Goal: Information Seeking & Learning: Learn about a topic

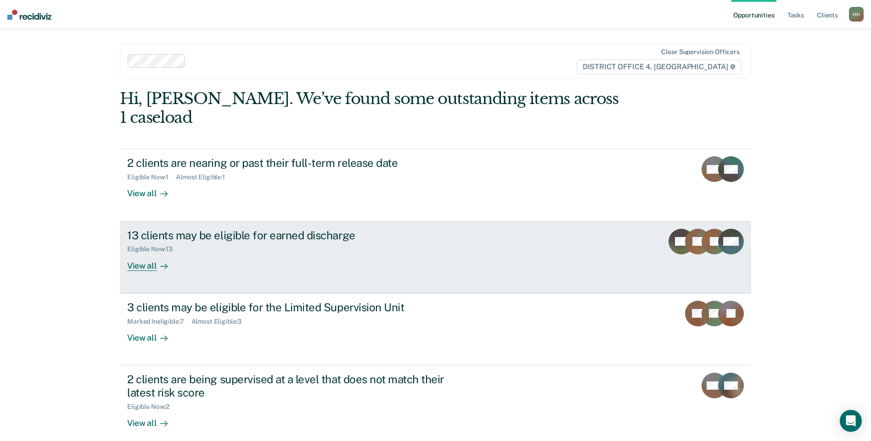
click at [269, 242] on div "Eligible Now : 13" at bounding box center [288, 247] width 322 height 11
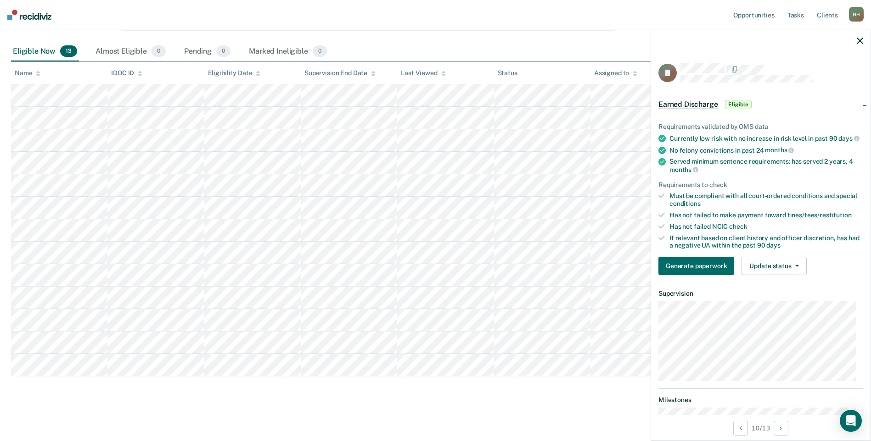
scroll to position [119, 0]
click at [703, 240] on div "If relevant based on client history and officer discretion, has had a negative …" at bounding box center [766, 242] width 194 height 16
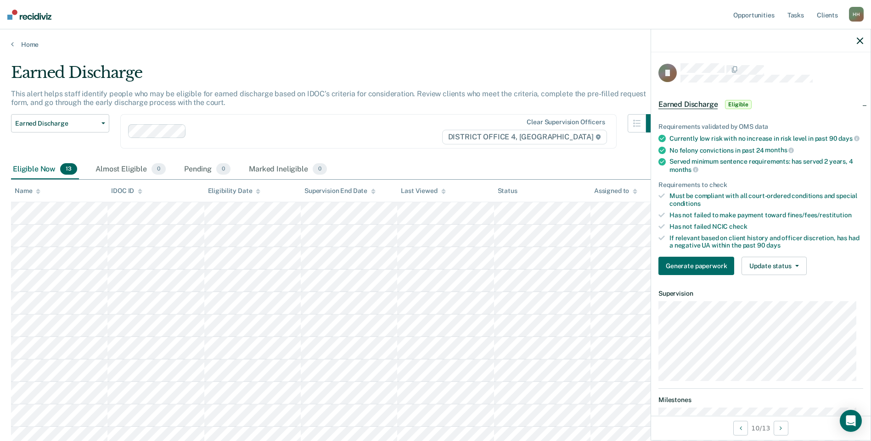
click at [860, 39] on icon "button" at bounding box center [859, 41] width 6 height 6
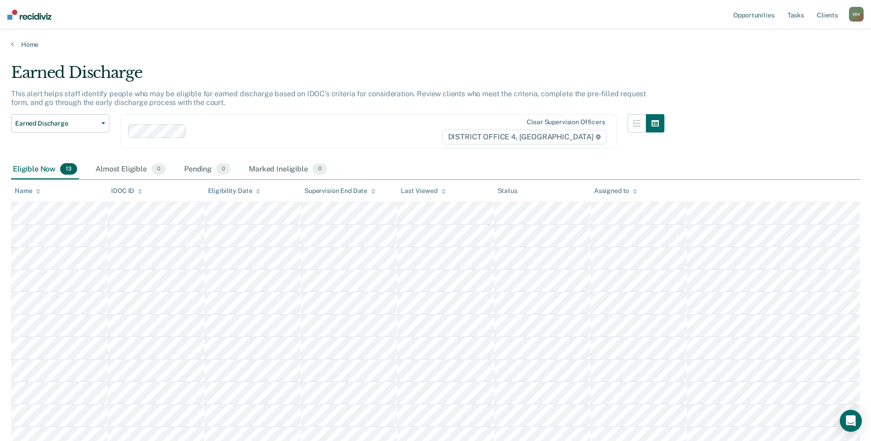
click at [542, 67] on div "Earned Discharge" at bounding box center [337, 76] width 653 height 26
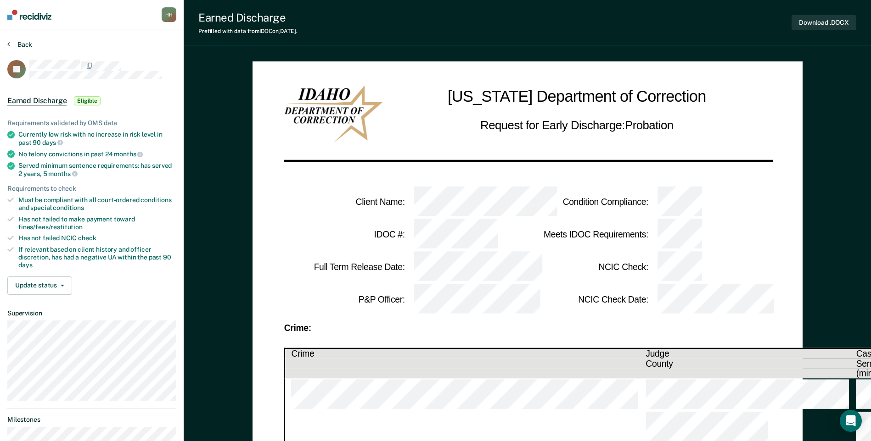
click at [13, 45] on button "Back" at bounding box center [19, 44] width 25 height 8
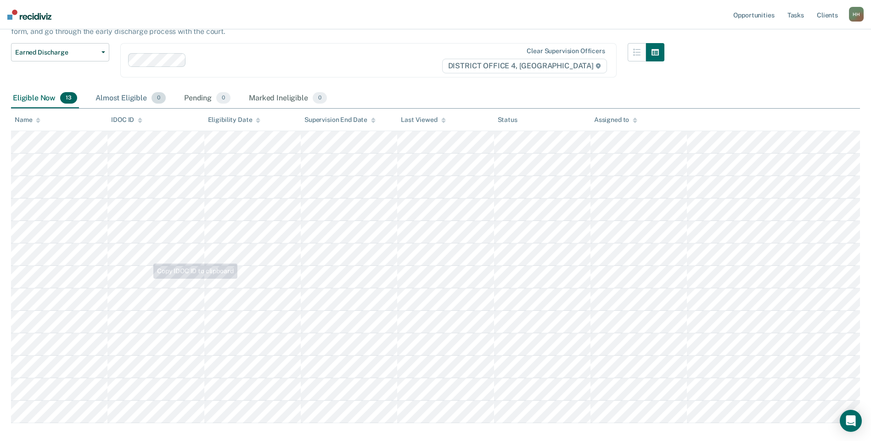
scroll to position [119, 0]
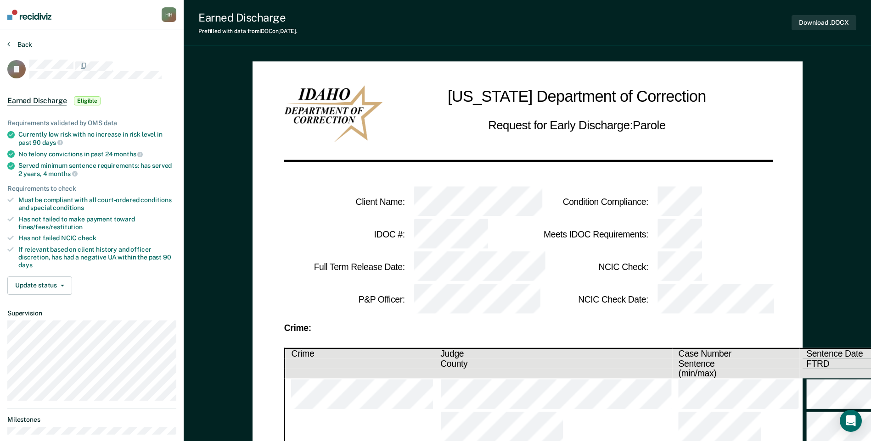
click at [11, 43] on button "Back" at bounding box center [19, 44] width 25 height 8
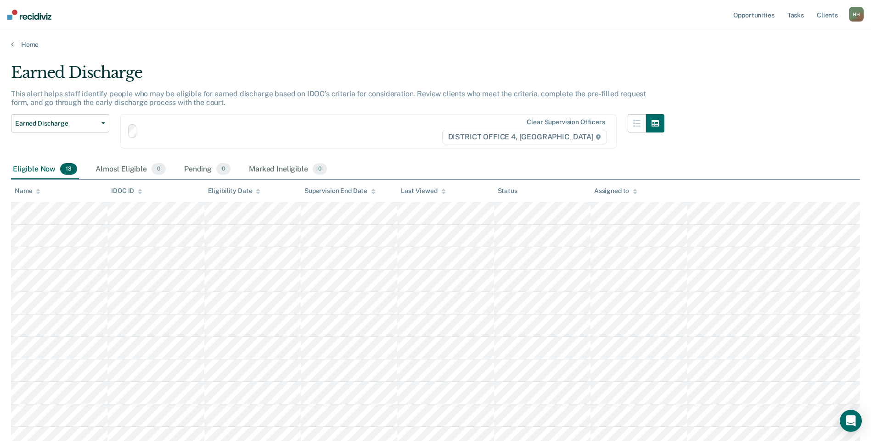
scroll to position [119, 0]
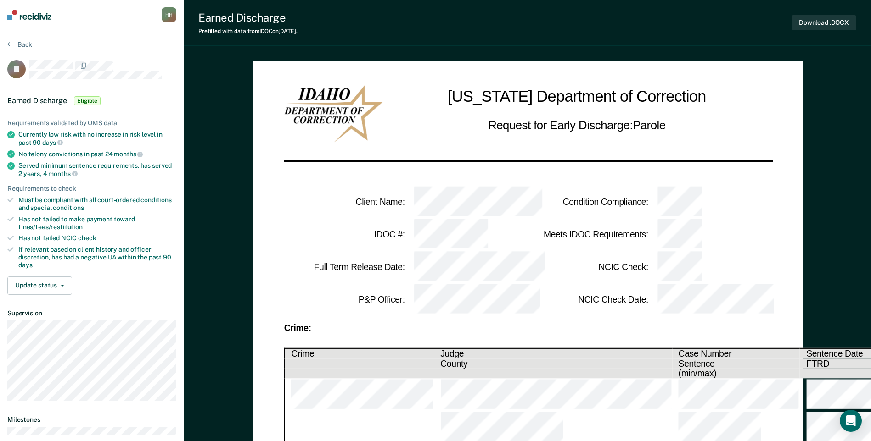
click at [509, 284] on td at bounding box center [467, 300] width 122 height 33
click at [13, 45] on button "Back" at bounding box center [19, 44] width 25 height 8
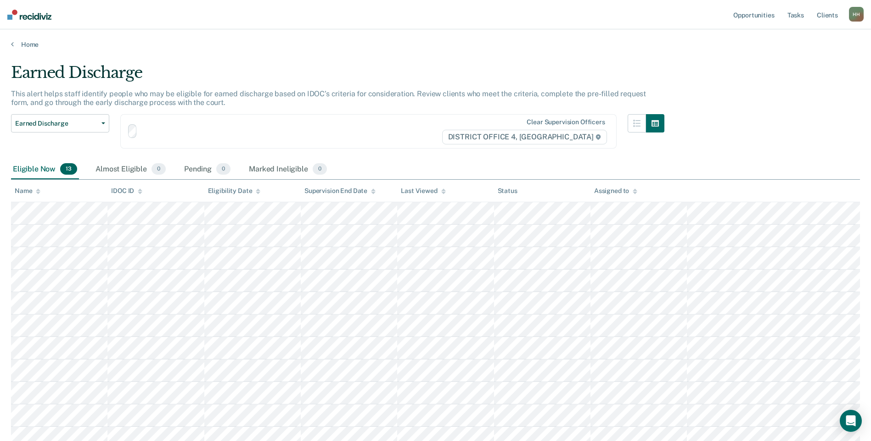
scroll to position [119, 0]
